Goal: Navigation & Orientation: Go to known website

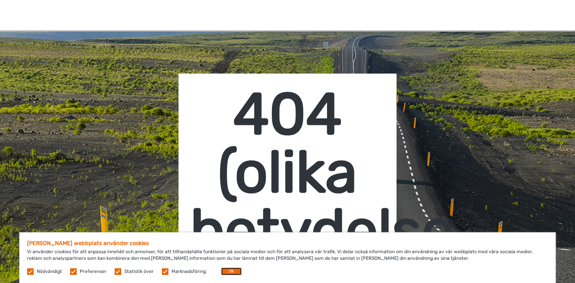
click at [229, 271] on button "OK" at bounding box center [231, 272] width 21 height 8
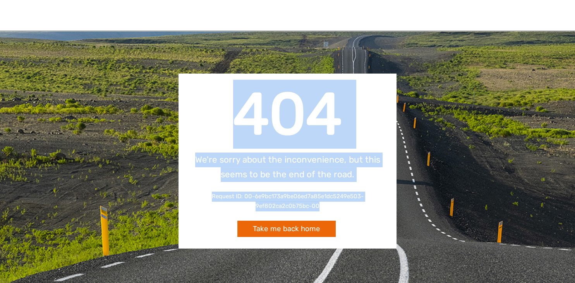
drag, startPoint x: 234, startPoint y: 120, endPoint x: 378, endPoint y: 229, distance: 181.0
click at [378, 229] on div "404 We're sorry about the inconvenience, but this seems to be the end of the ro…" at bounding box center [288, 161] width 218 height 175
copy div "404 We're sorry about the inconvenience, but this seems to be the end of the ro…"
